Goal: Transaction & Acquisition: Book appointment/travel/reservation

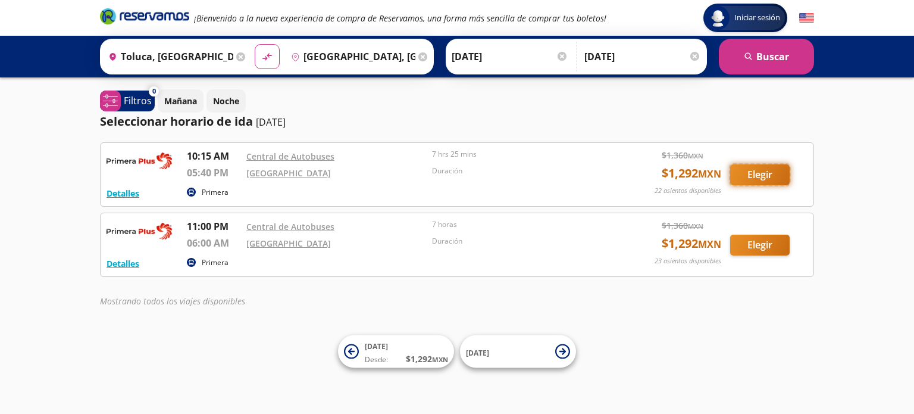
click at [752, 173] on button "Elegir" at bounding box center [760, 174] width 60 height 21
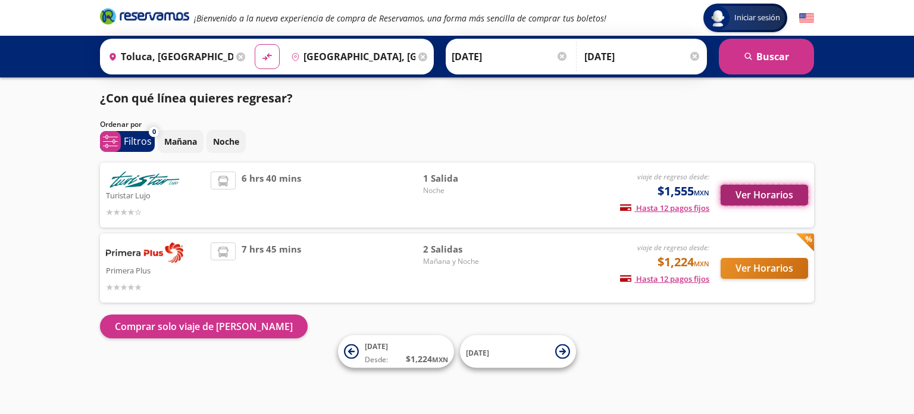
click at [756, 192] on button "Ver Horarios" at bounding box center [765, 195] width 88 height 21
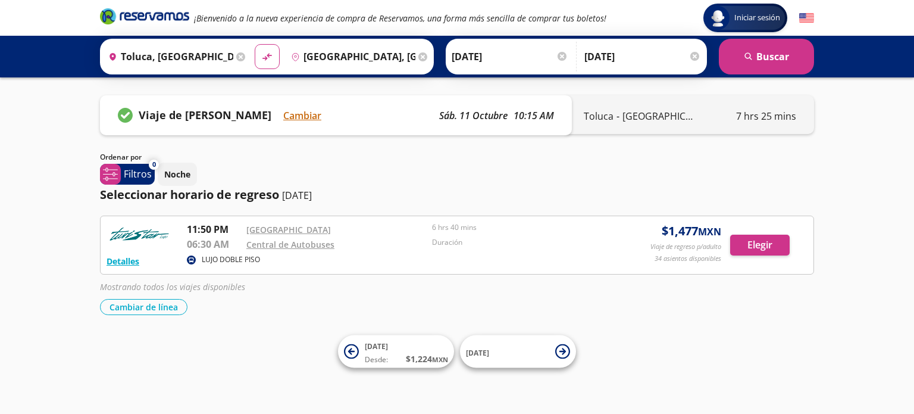
click at [751, 231] on div "Detalles LUJO DOBLE PISO 11:50 PM Central [GEOGRAPHIC_DATA] 06:30 AM Central de…" at bounding box center [457, 245] width 701 height 46
click at [764, 245] on button "Elegir" at bounding box center [760, 245] width 60 height 21
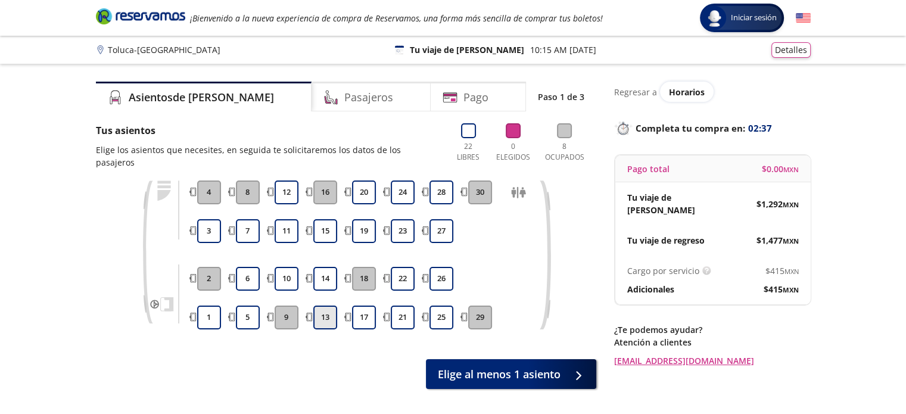
click at [329, 305] on button "13" at bounding box center [325, 317] width 24 height 24
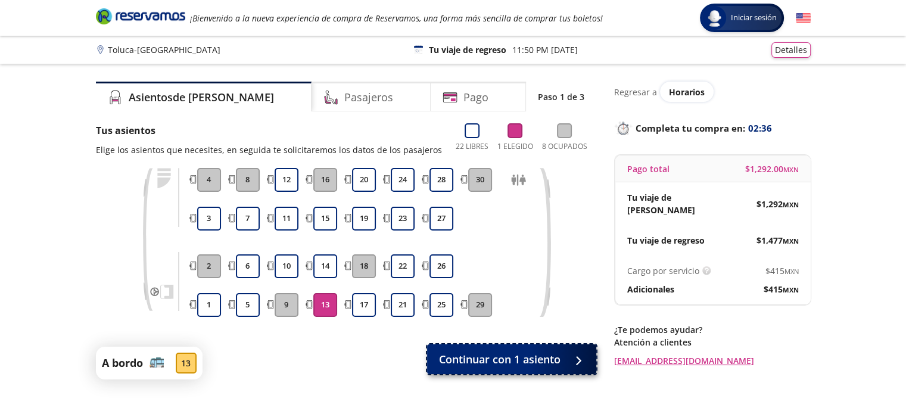
click at [538, 362] on span "Continuar con 1 asiento" at bounding box center [499, 359] width 121 height 16
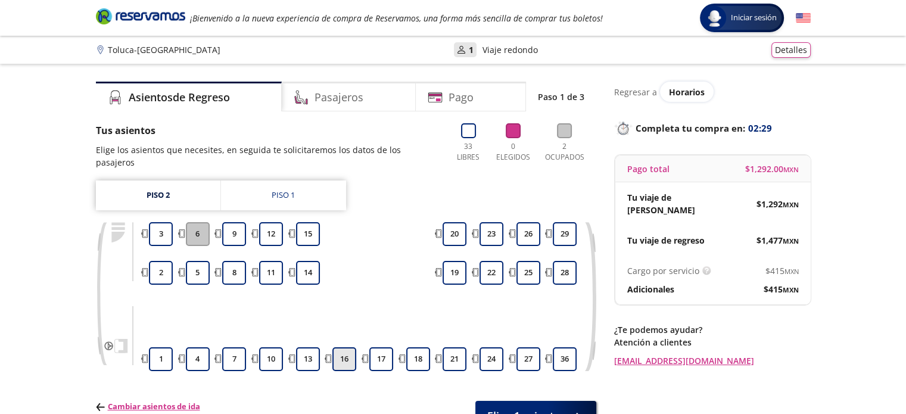
click at [345, 347] on button "16" at bounding box center [344, 359] width 24 height 24
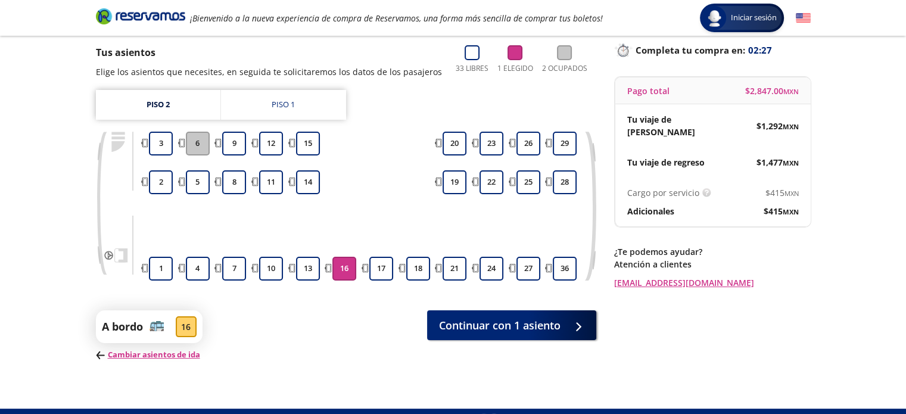
scroll to position [102, 0]
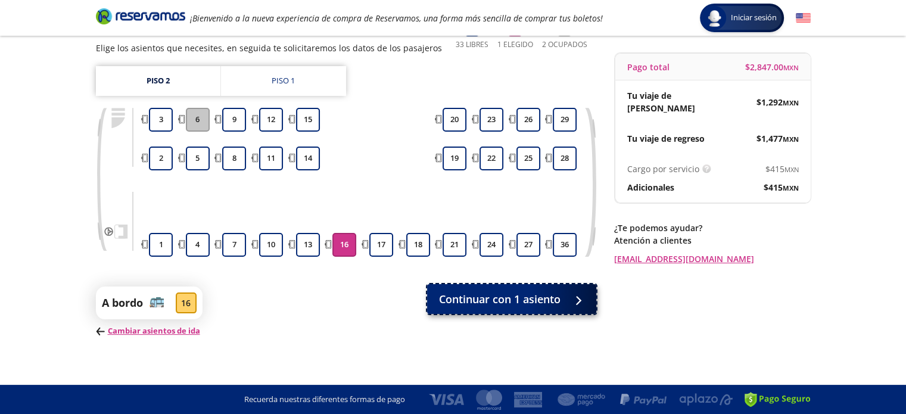
click at [535, 311] on button "Continuar con 1 asiento" at bounding box center [511, 299] width 169 height 30
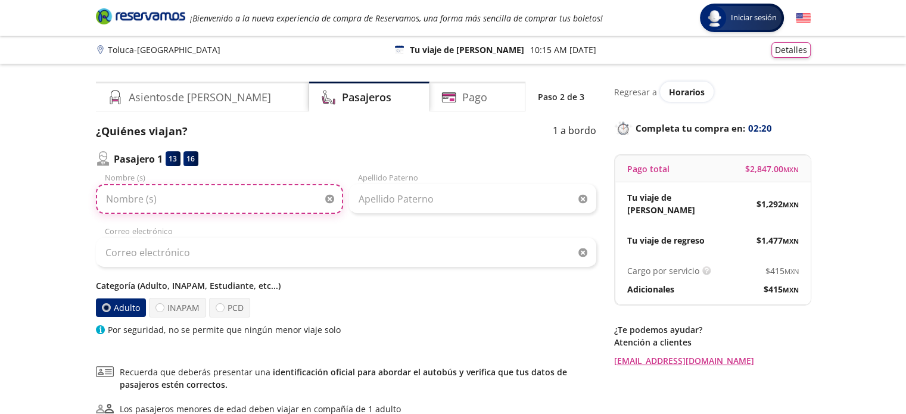
click at [174, 193] on input "Nombre (s)" at bounding box center [219, 199] width 247 height 30
type input "[PERSON_NAME]"
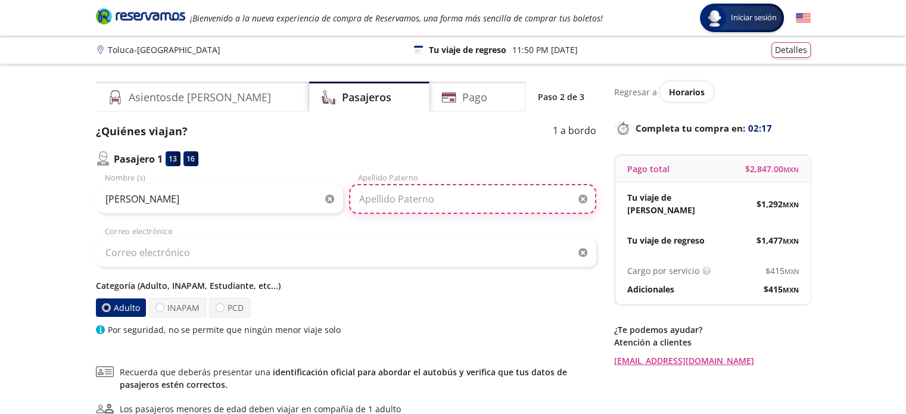
click at [380, 207] on input "Apellido Paterno" at bounding box center [472, 199] width 247 height 30
type input "[GEOGRAPHIC_DATA][PERSON_NAME]"
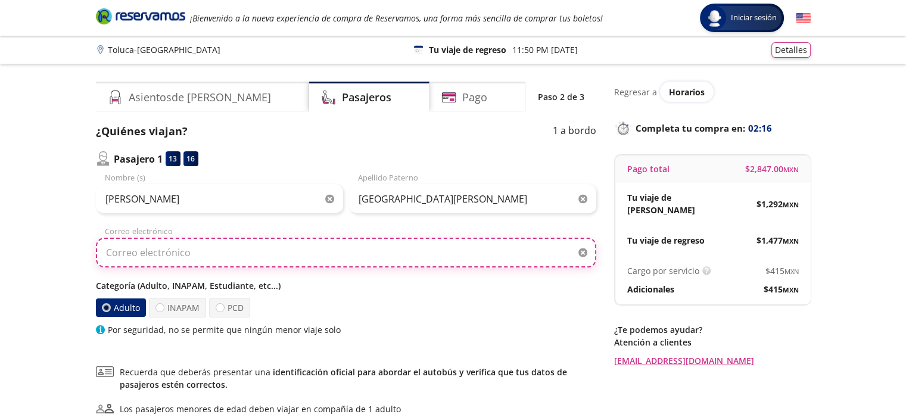
click at [301, 245] on input "Correo electrónico" at bounding box center [346, 253] width 500 height 30
type input "[EMAIL_ADDRESS][DOMAIN_NAME]"
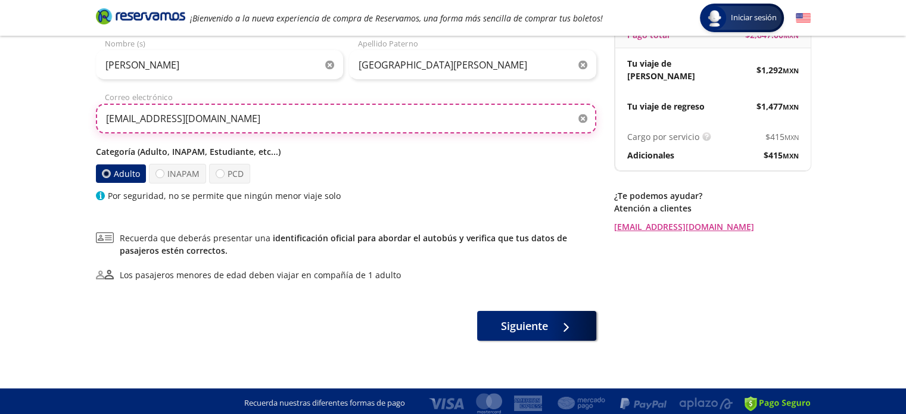
scroll to position [138, 0]
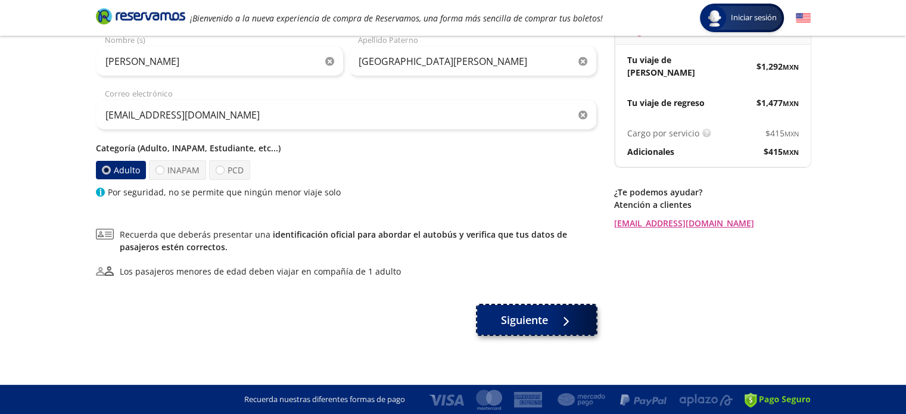
click at [527, 314] on span "Siguiente" at bounding box center [524, 320] width 47 height 16
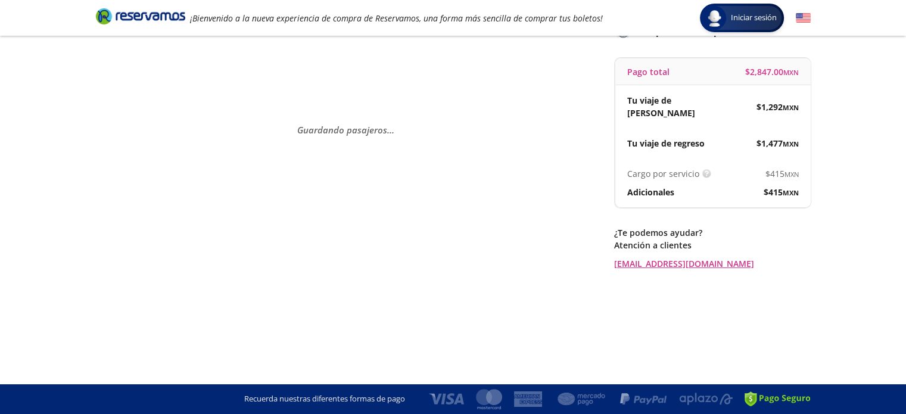
scroll to position [0, 0]
